Goal: Information Seeking & Learning: Learn about a topic

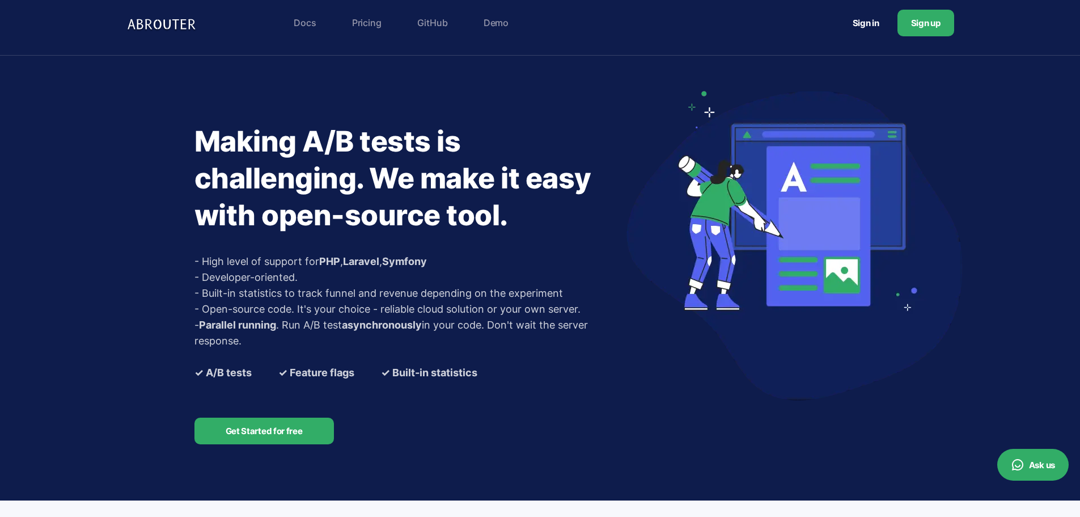
scroll to position [9, 0]
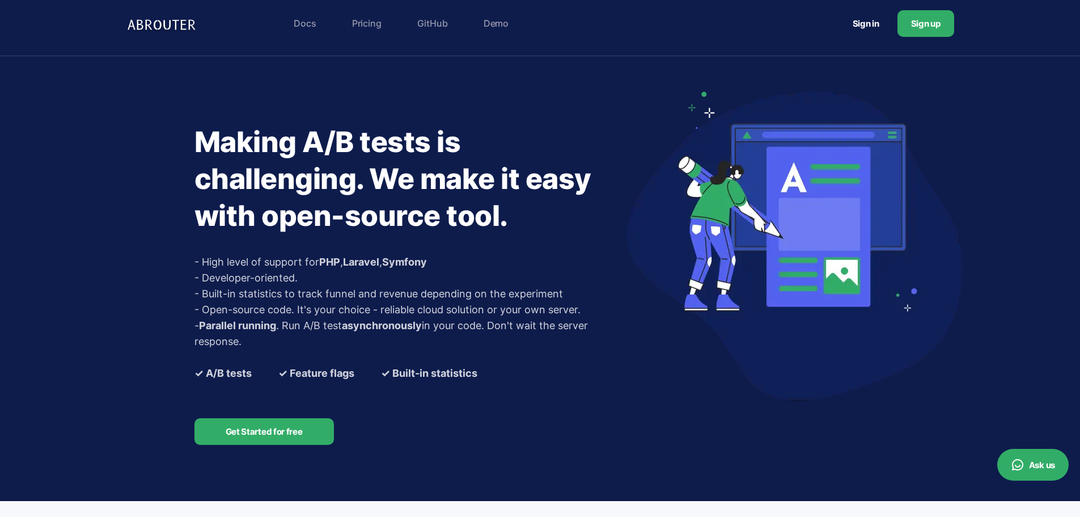
click at [366, 21] on link "Pricing" at bounding box center [366, 23] width 41 height 23
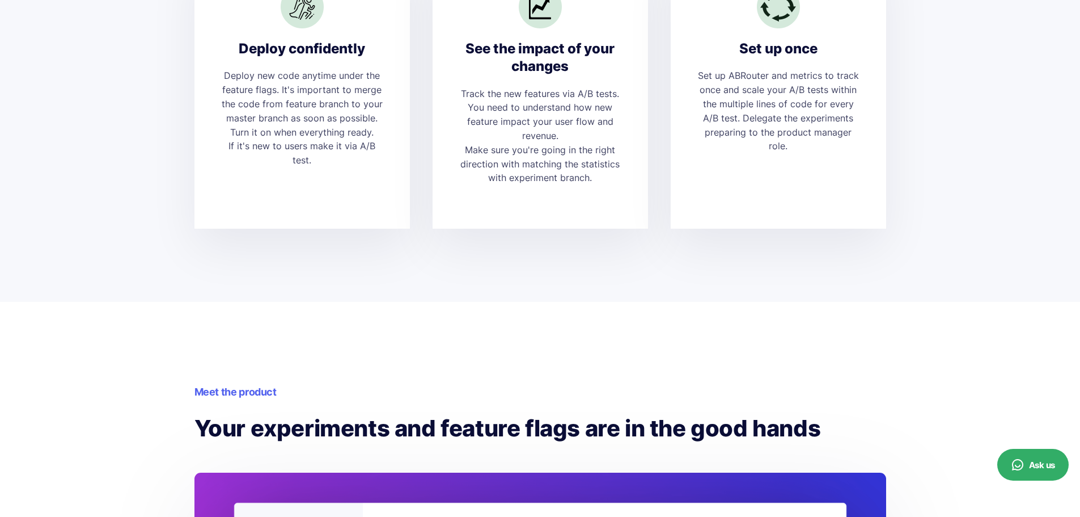
scroll to position [0, 0]
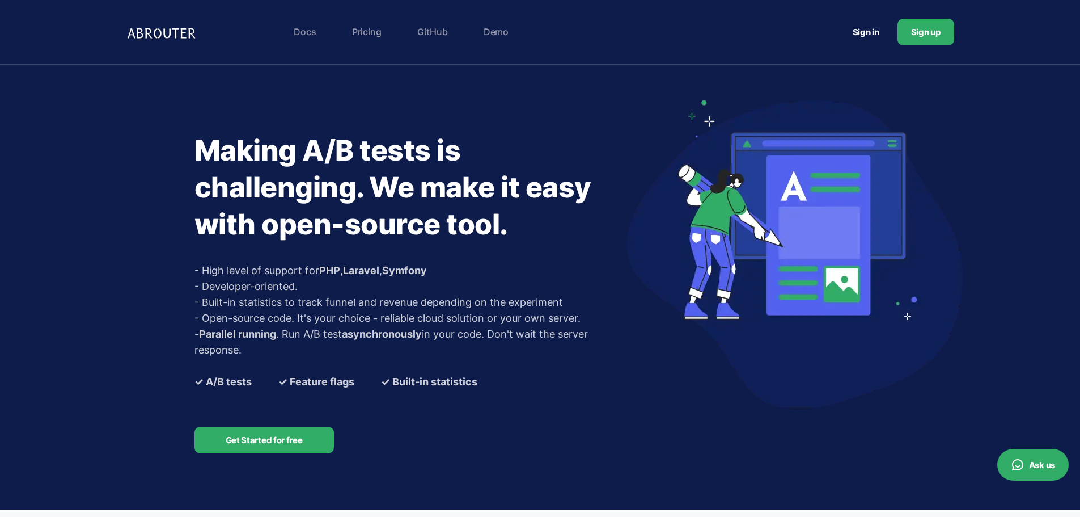
click at [498, 33] on link "Demo" at bounding box center [496, 31] width 36 height 23
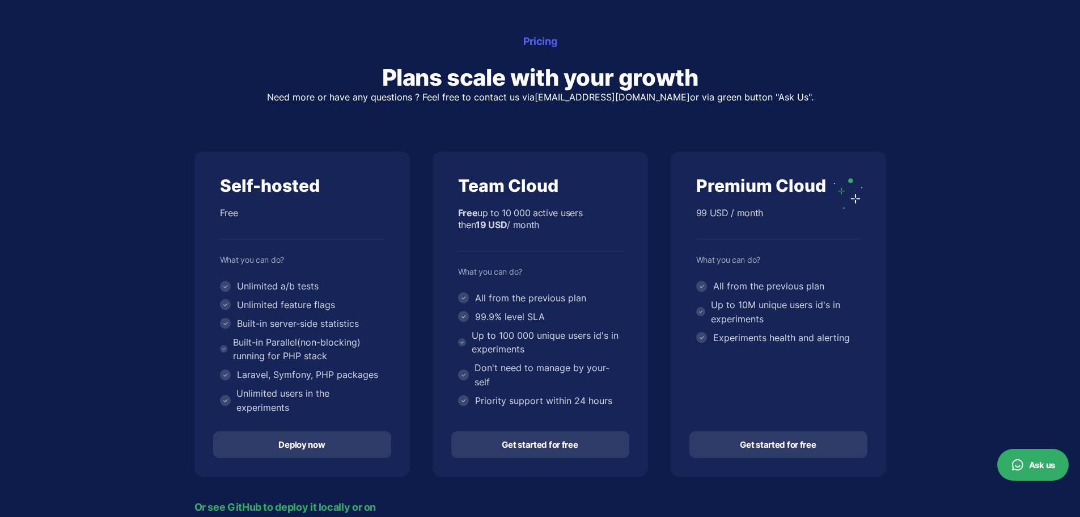
scroll to position [147, 0]
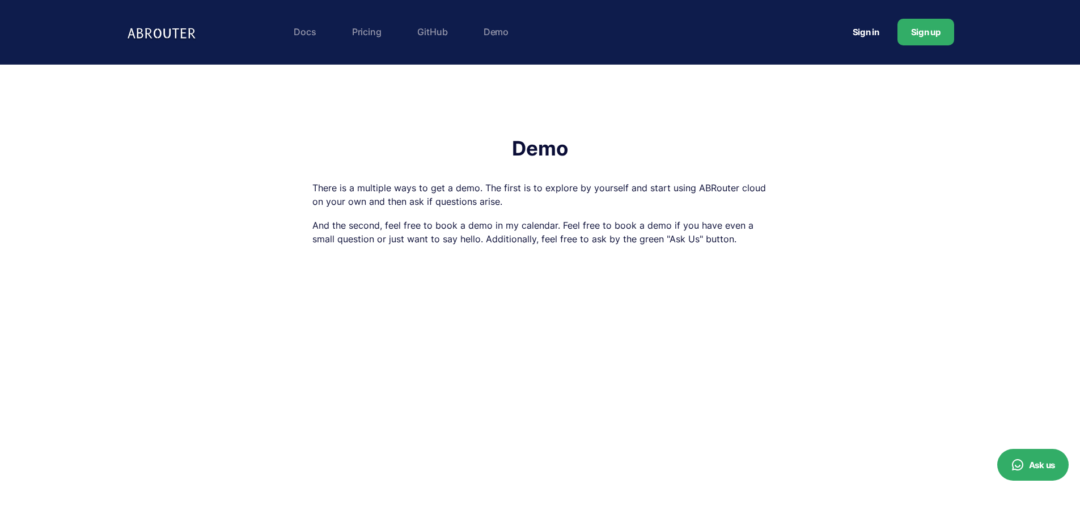
click at [428, 39] on link "GitHub" at bounding box center [433, 31] width 42 height 23
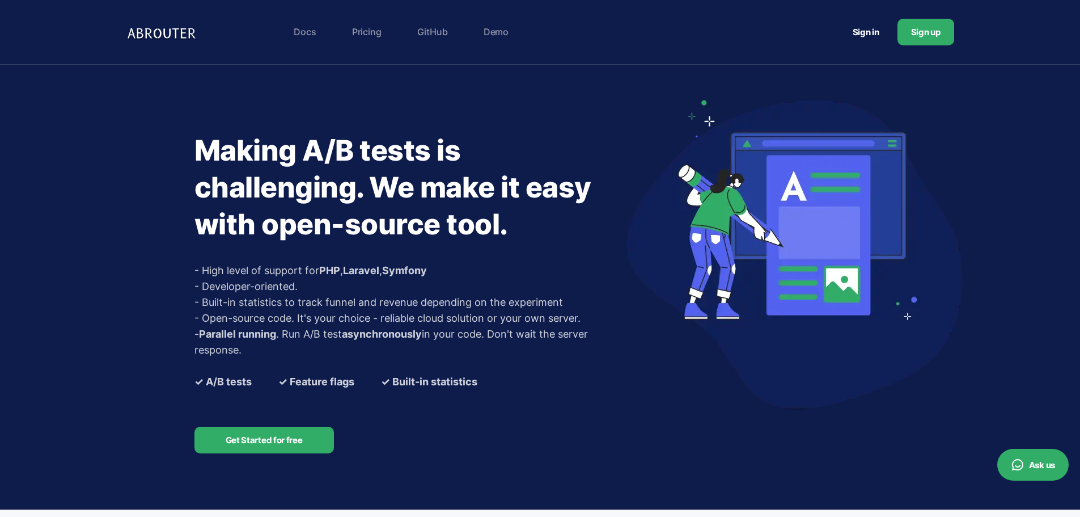
click at [274, 449] on link "Get Started for free" at bounding box center [263, 439] width 139 height 27
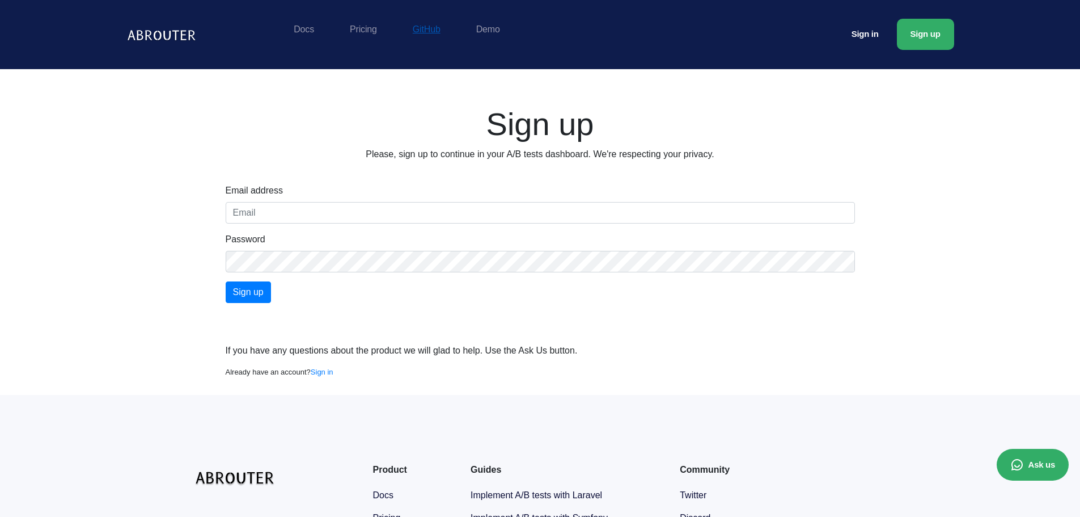
click at [416, 32] on link "GitHub" at bounding box center [426, 29] width 39 height 21
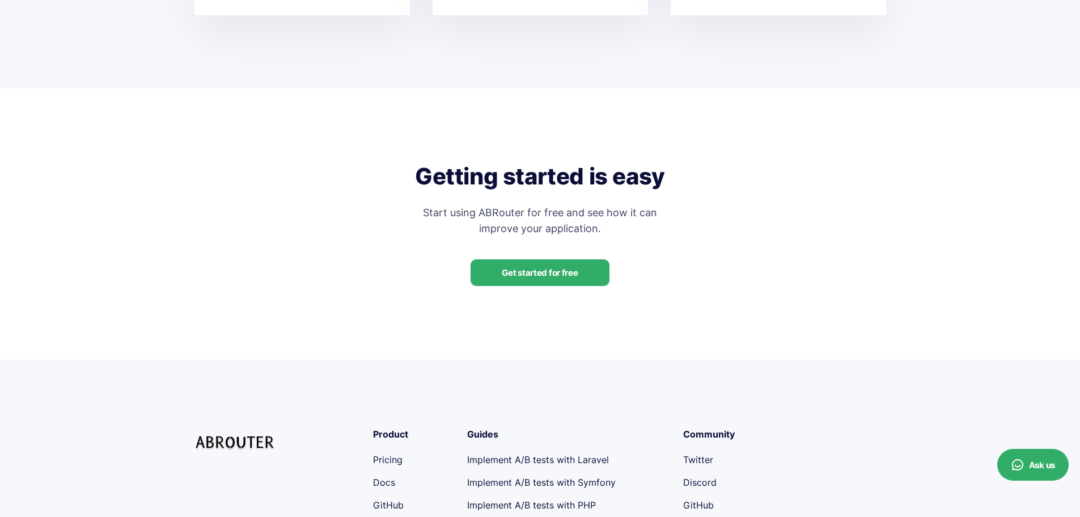
scroll to position [2621, 0]
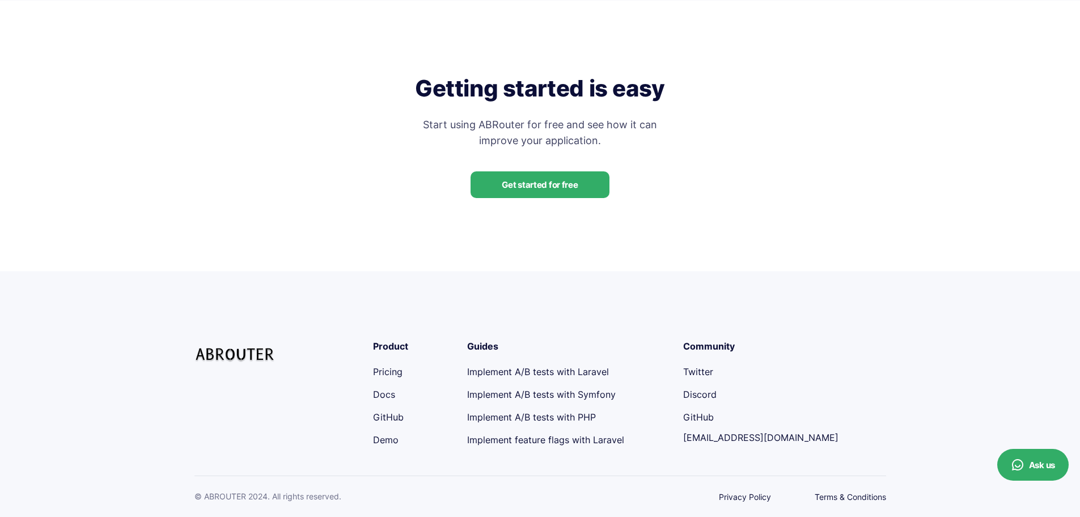
click at [400, 414] on link "GitHub" at bounding box center [388, 416] width 31 height 11
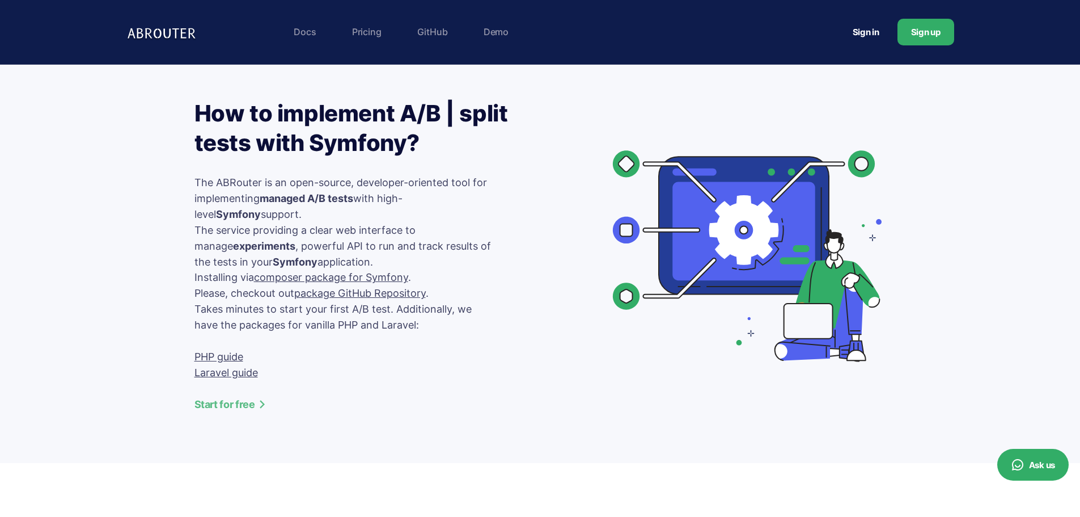
click at [305, 29] on link "Docs" at bounding box center [304, 31] width 33 height 23
